Goal: Transaction & Acquisition: Purchase product/service

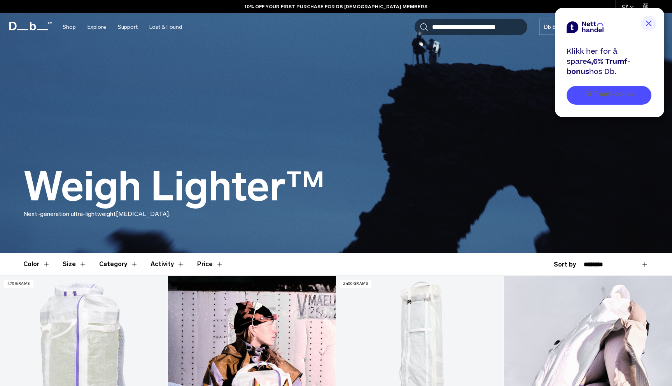
click at [602, 97] on span "Få Trumf-bonus" at bounding box center [608, 94] width 49 height 9
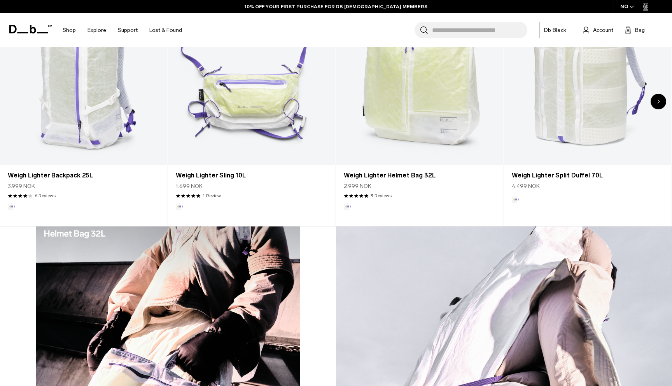
scroll to position [482, 0]
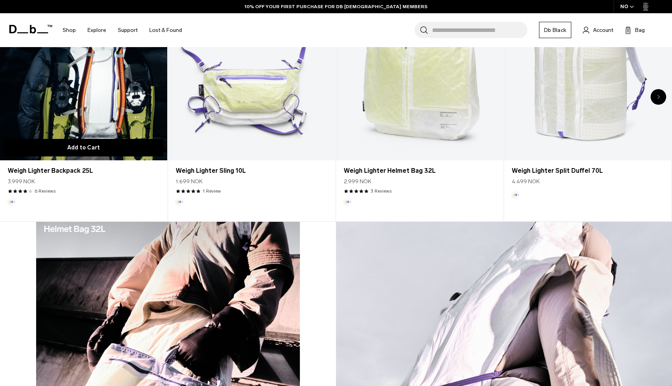
click at [110, 148] on button "Add to Cart" at bounding box center [83, 147] width 159 height 17
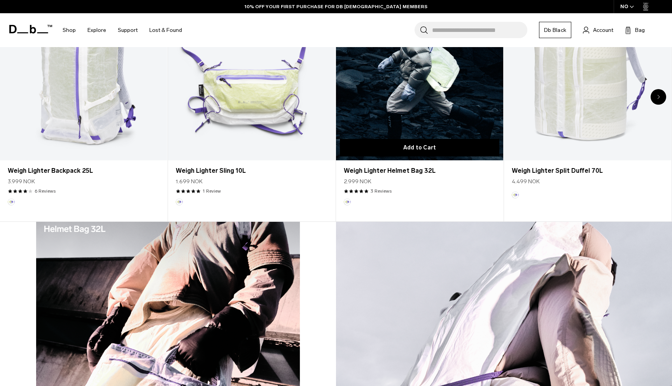
click at [416, 147] on button "Add to Cart" at bounding box center [419, 147] width 159 height 17
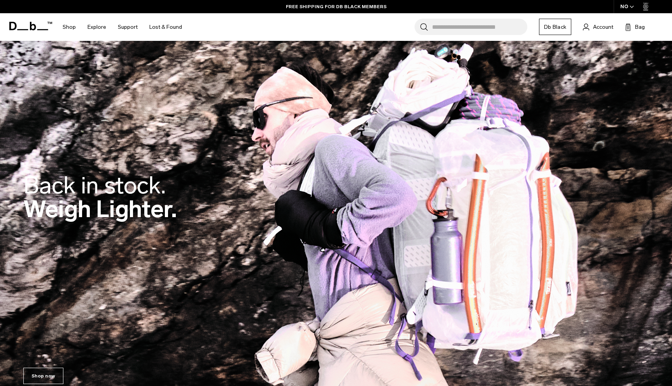
scroll to position [29, 0]
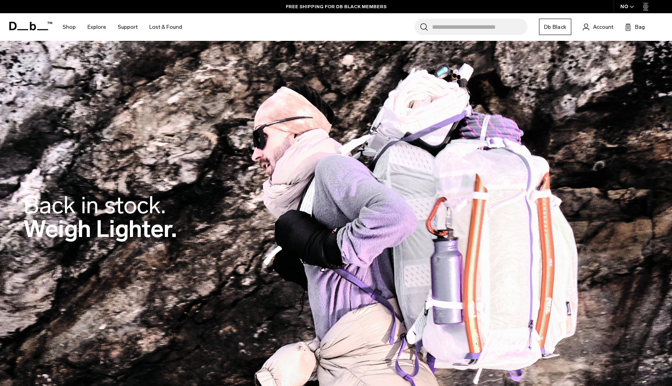
click at [466, 24] on input "Search for Bags, Luggage..." at bounding box center [479, 27] width 95 height 16
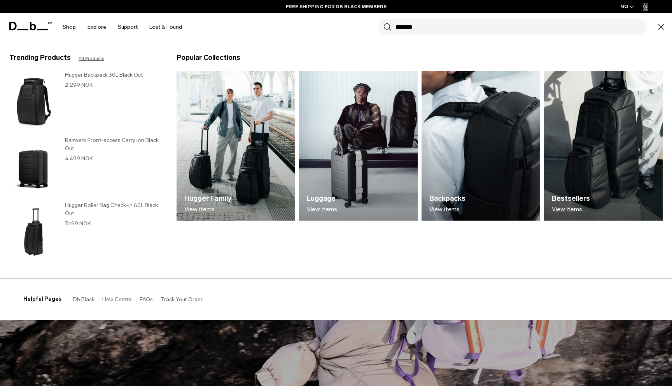
type input "*******"
click at [383, 23] on button "Search" at bounding box center [387, 27] width 8 height 9
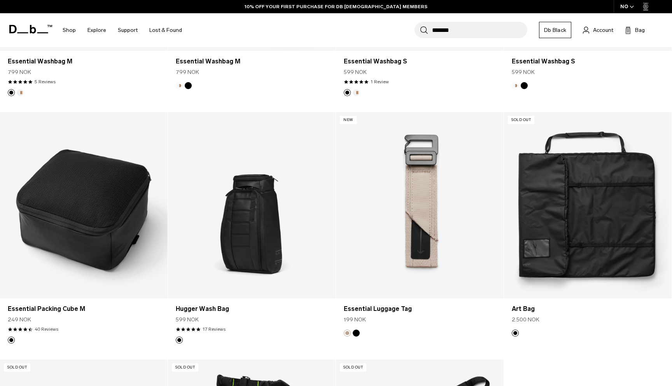
scroll to position [346, 0]
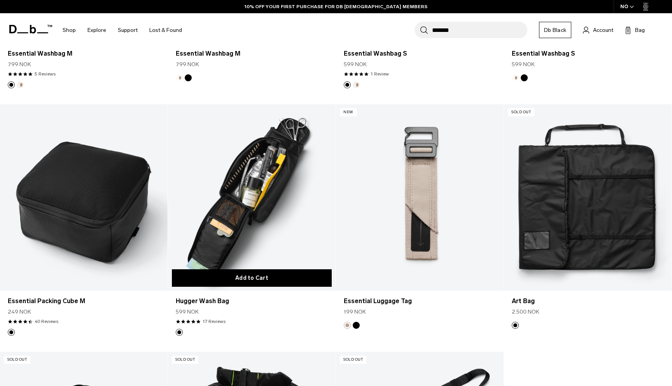
click at [225, 280] on button "Add to Cart" at bounding box center [252, 277] width 160 height 17
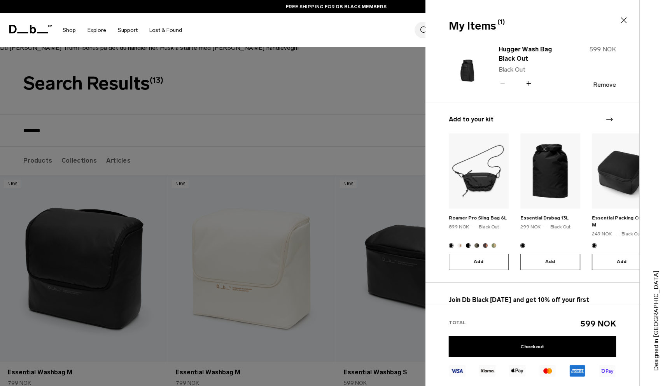
scroll to position [0, 0]
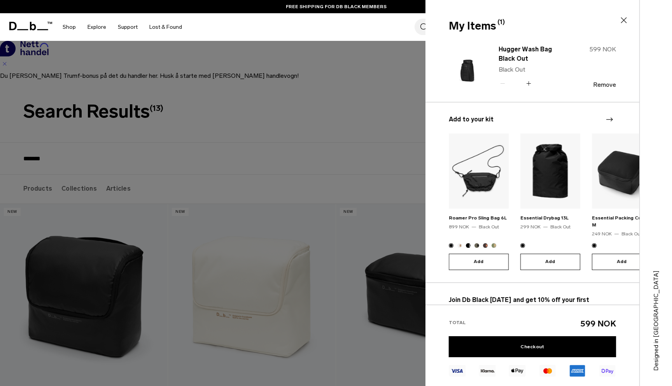
click at [625, 18] on icon at bounding box center [623, 20] width 9 height 9
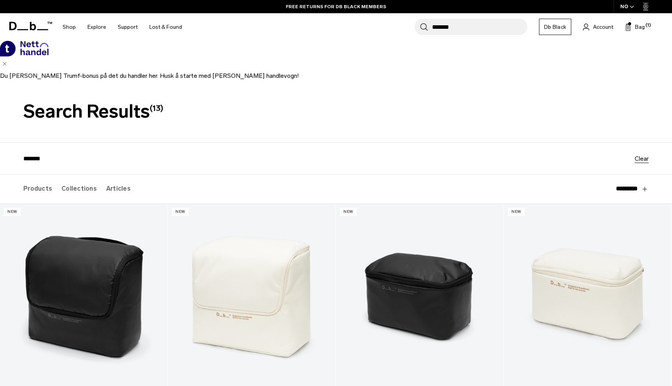
click at [31, 31] on span at bounding box center [30, 26] width 43 height 30
click at [30, 28] on icon at bounding box center [33, 26] width 6 height 9
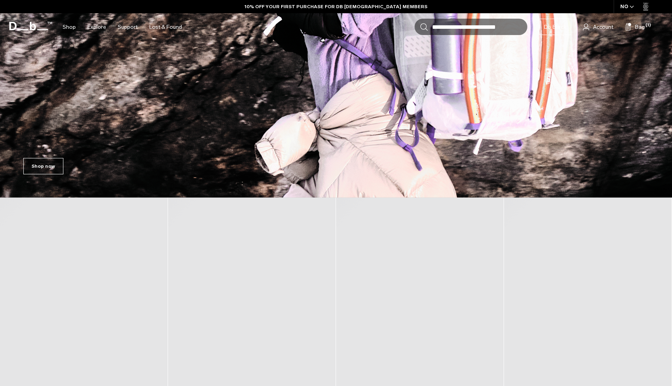
scroll to position [267, 0]
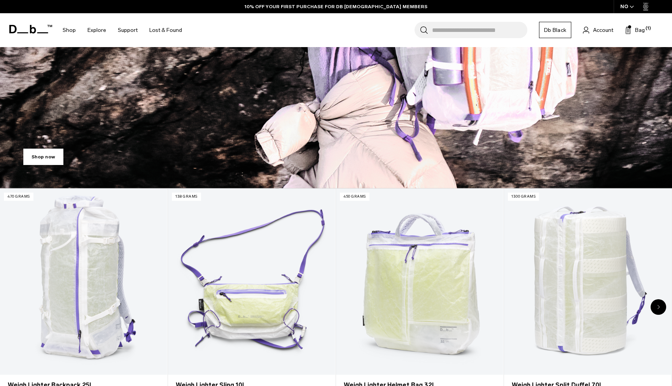
click at [38, 154] on link "Shop now" at bounding box center [43, 157] width 40 height 16
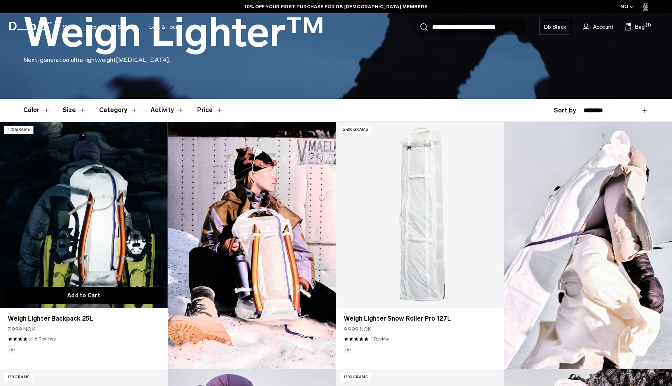
click at [96, 297] on button "Add to Cart" at bounding box center [84, 295] width 160 height 17
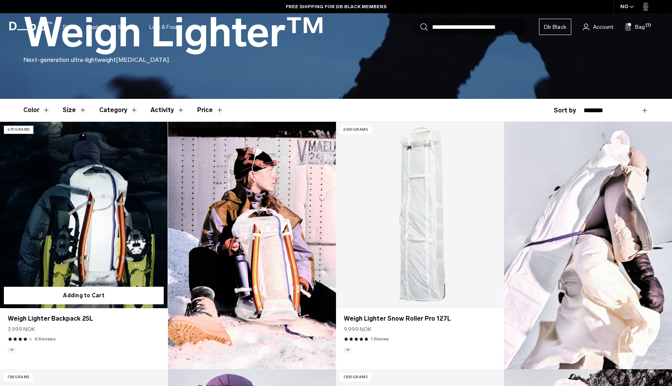
click at [91, 238] on link "Weigh Lighter Backpack 25L" at bounding box center [84, 215] width 168 height 186
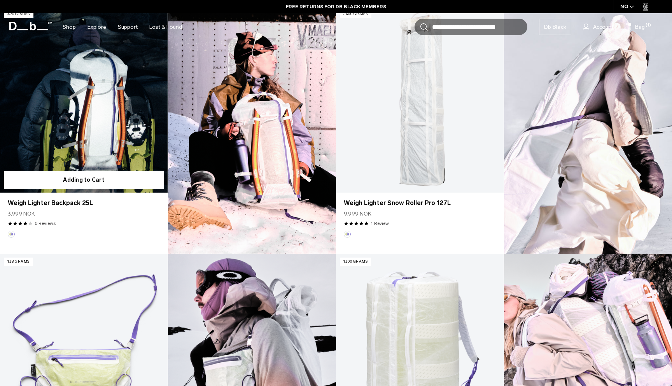
scroll to position [421, 0]
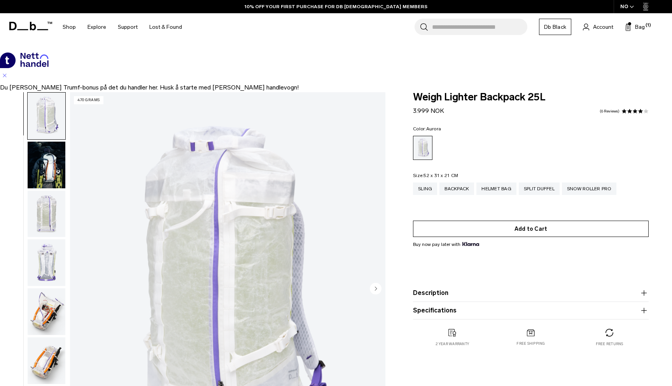
click at [522, 228] on button "Add to Cart" at bounding box center [531, 228] width 236 height 16
click at [545, 230] on button "Add to Cart" at bounding box center [531, 228] width 236 height 16
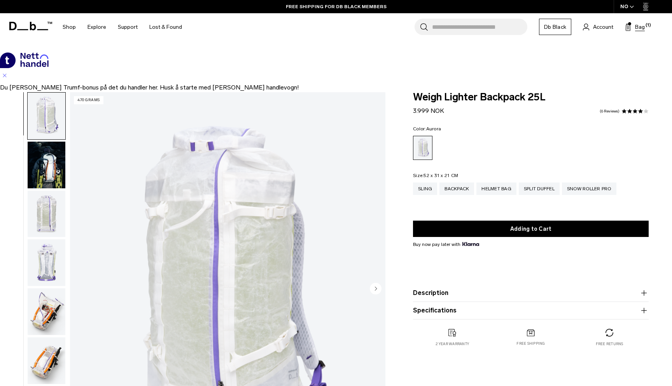
click at [638, 26] on span "Bag" at bounding box center [640, 27] width 10 height 8
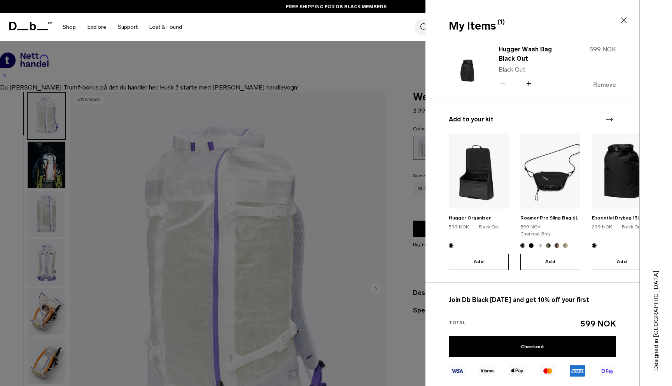
click at [605, 84] on button "Remove" at bounding box center [604, 84] width 23 height 7
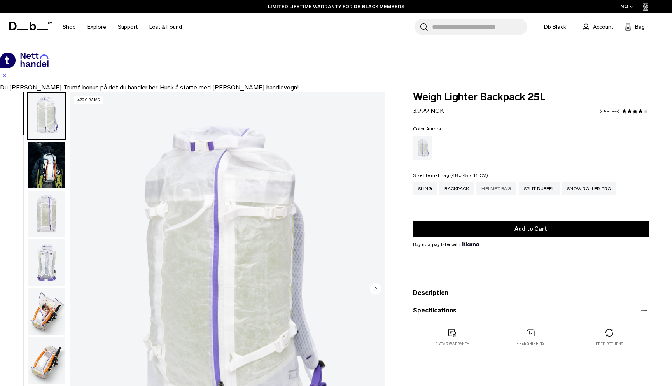
click at [507, 185] on div "Helmet Bag" at bounding box center [496, 188] width 40 height 12
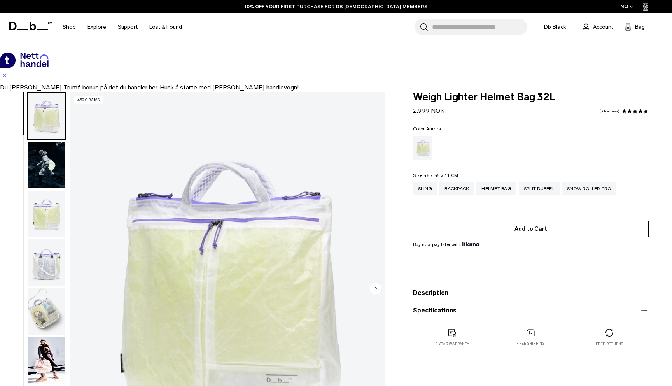
click at [529, 232] on button "Add to Cart" at bounding box center [531, 228] width 236 height 16
